Goal: Information Seeking & Learning: Understand process/instructions

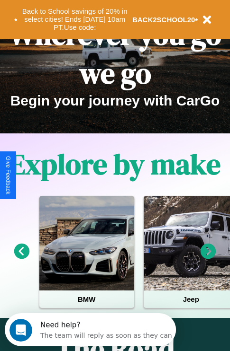
scroll to position [146, 0]
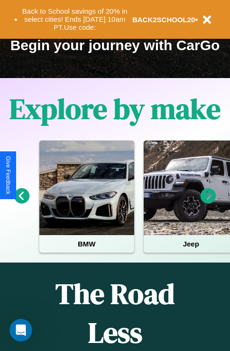
click at [21, 203] on icon at bounding box center [22, 197] width 16 height 16
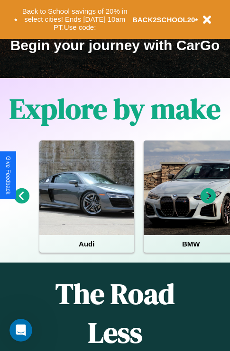
click at [208, 203] on icon at bounding box center [208, 197] width 16 height 16
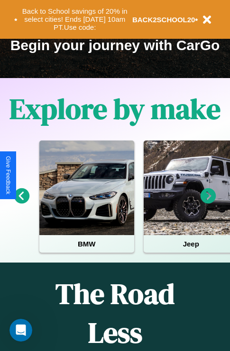
click at [21, 203] on icon at bounding box center [22, 197] width 16 height 16
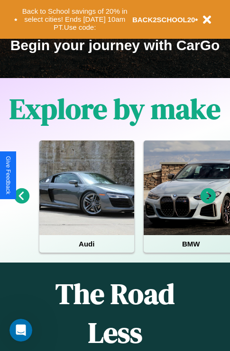
click at [208, 203] on icon at bounding box center [208, 197] width 16 height 16
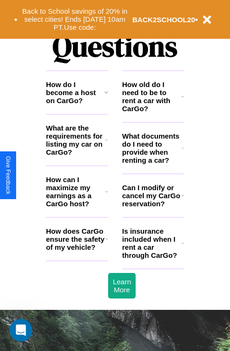
scroll to position [1148, 0]
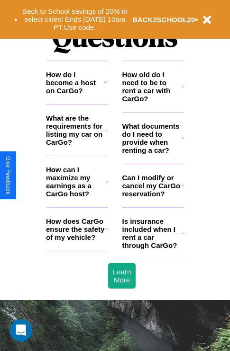
click at [77, 95] on h3 "How do I become a host on CarGo?" at bounding box center [75, 83] width 58 height 24
click at [182, 90] on icon at bounding box center [182, 87] width 3 height 8
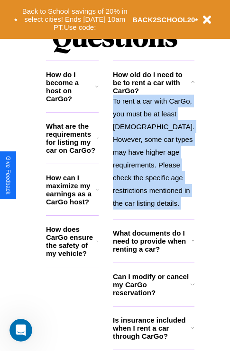
scroll to position [1215, 0]
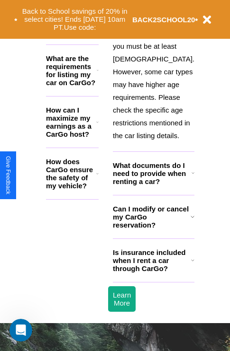
click at [191, 264] on icon at bounding box center [192, 261] width 3 height 8
